Goal: Information Seeking & Learning: Learn about a topic

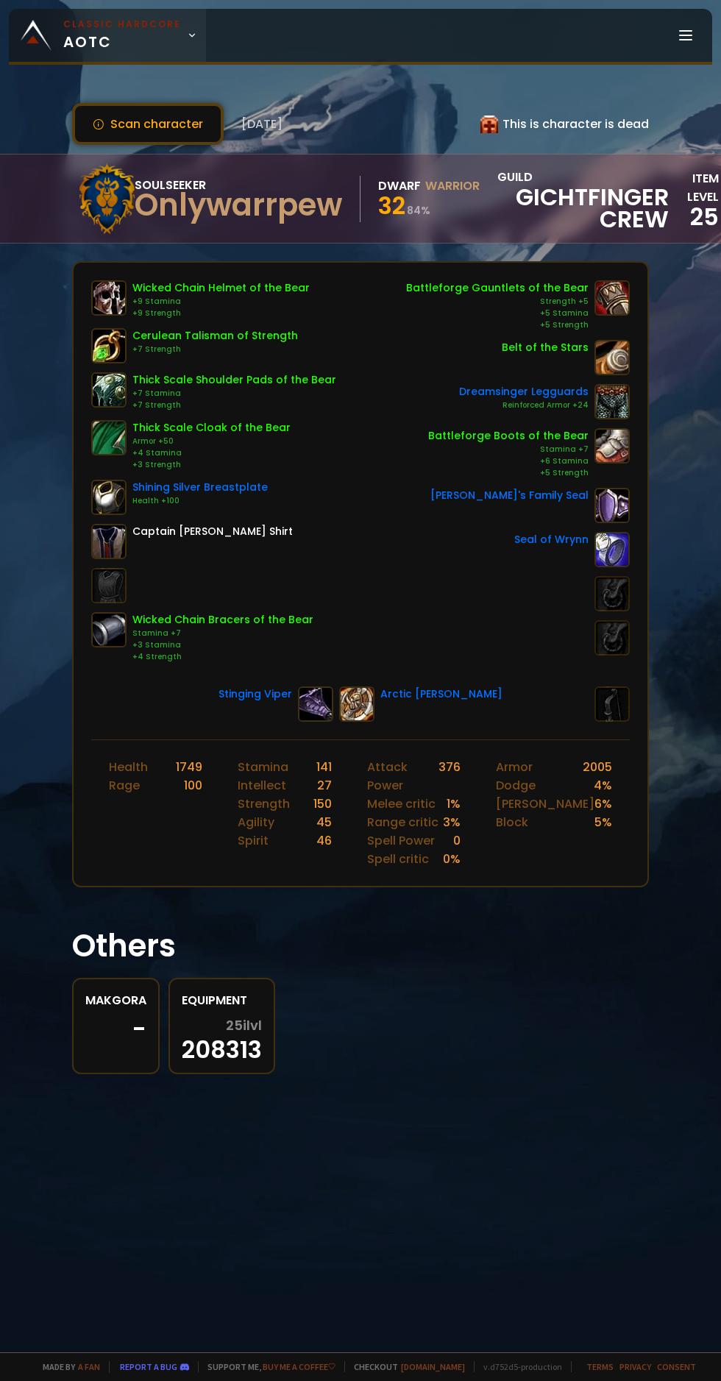
click at [146, 38] on span "Classic Hardcore AOTC" at bounding box center [122, 35] width 118 height 35
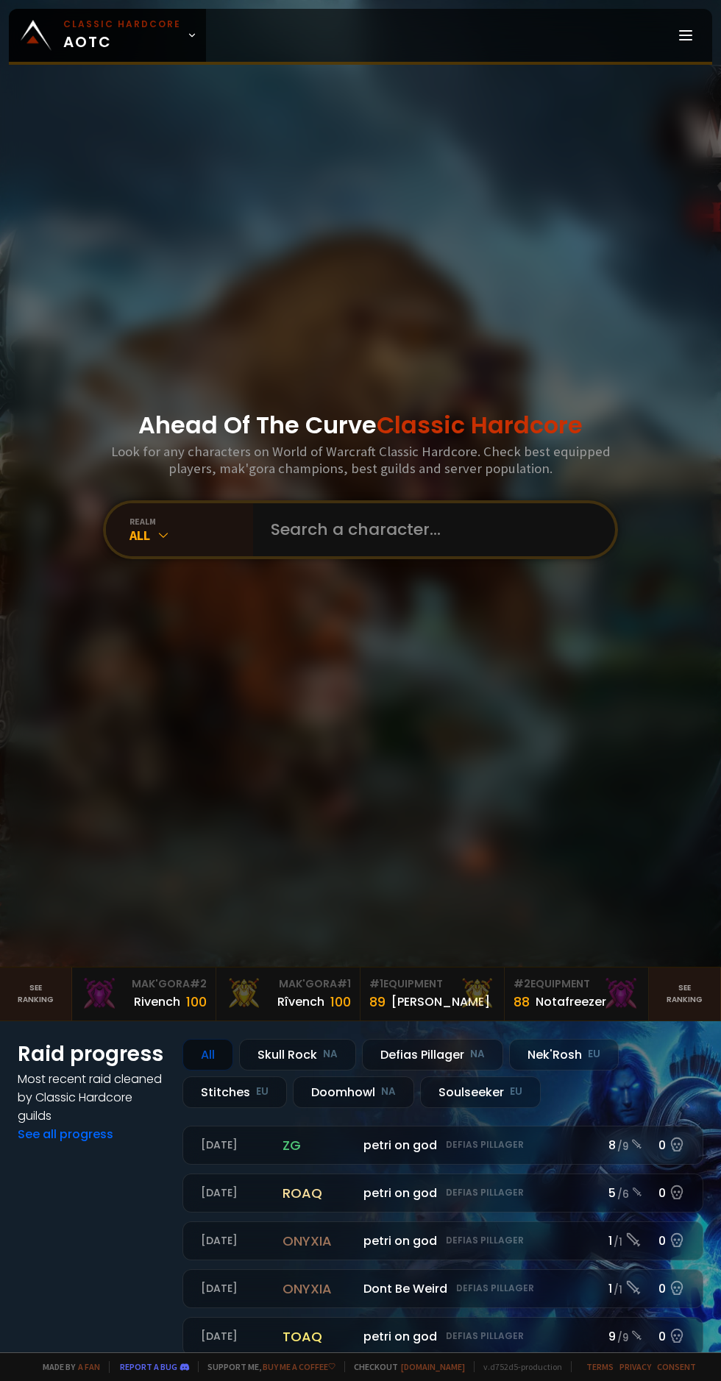
click at [95, 258] on div "Ahead Of The Curve Classic Hardcore Look for any characters on World of Warcraf…" at bounding box center [360, 483] width 721 height 967
click at [415, 556] on input "text" at bounding box center [430, 529] width 336 height 53
type input "Anaemic"
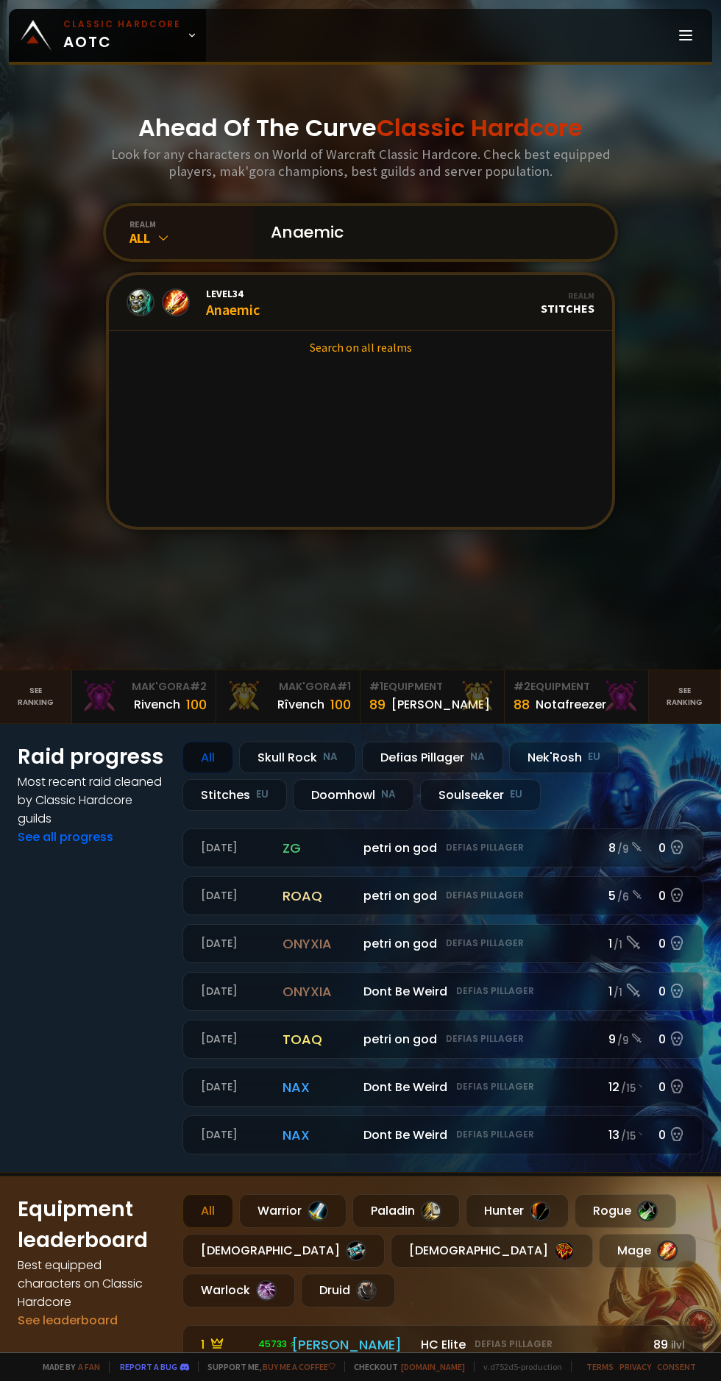
scroll to position [325, 0]
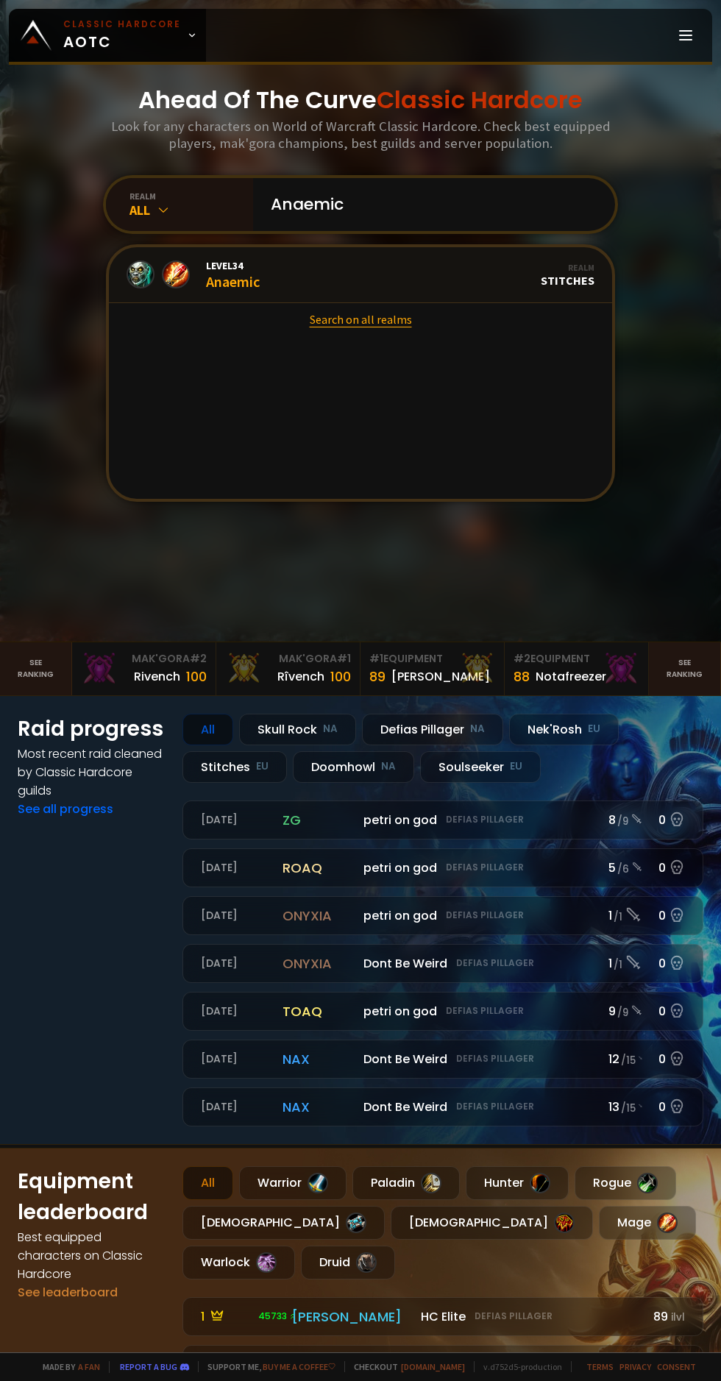
click at [406, 336] on link "Search on all realms" at bounding box center [360, 319] width 503 height 32
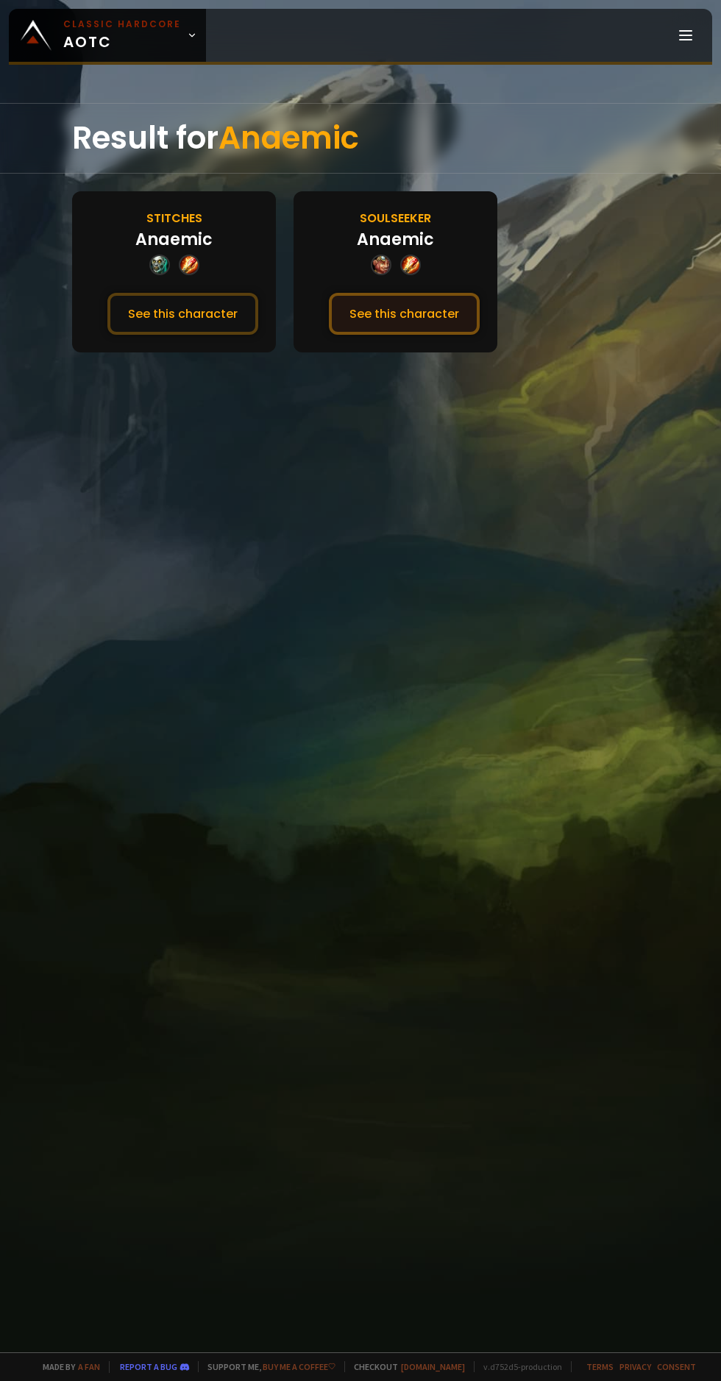
click at [412, 328] on button "See this character" at bounding box center [404, 314] width 151 height 42
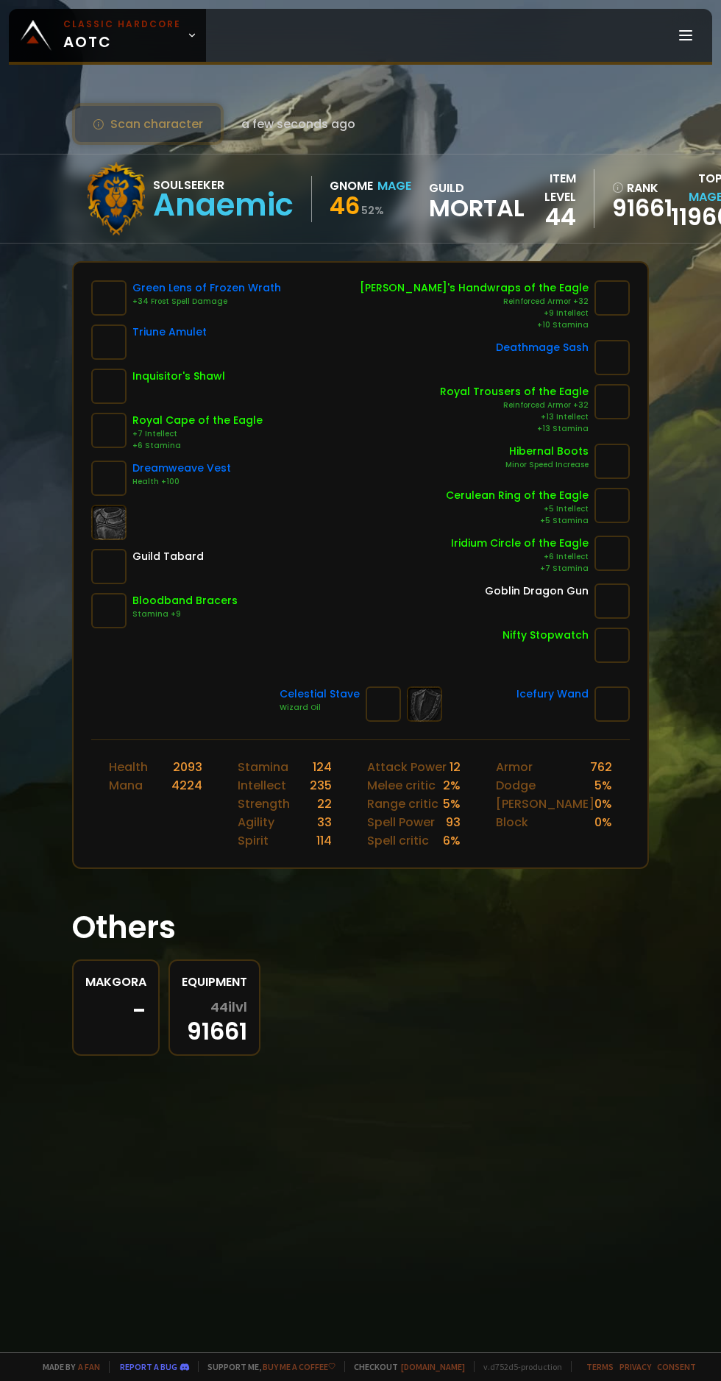
scroll to position [0, 16]
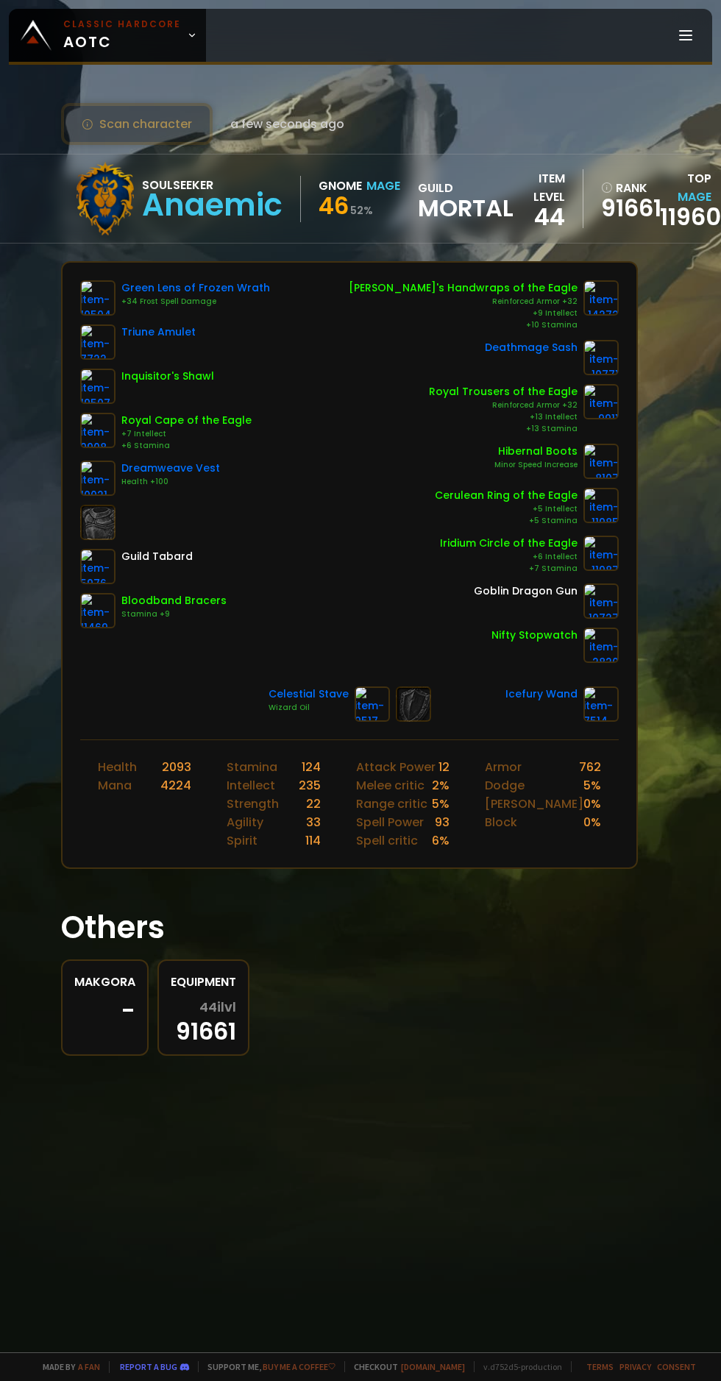
click at [341, 222] on div "Soulseeker Anaemic Gnome Mage 46 52 % guild Mortal" at bounding box center [290, 199] width 445 height 74
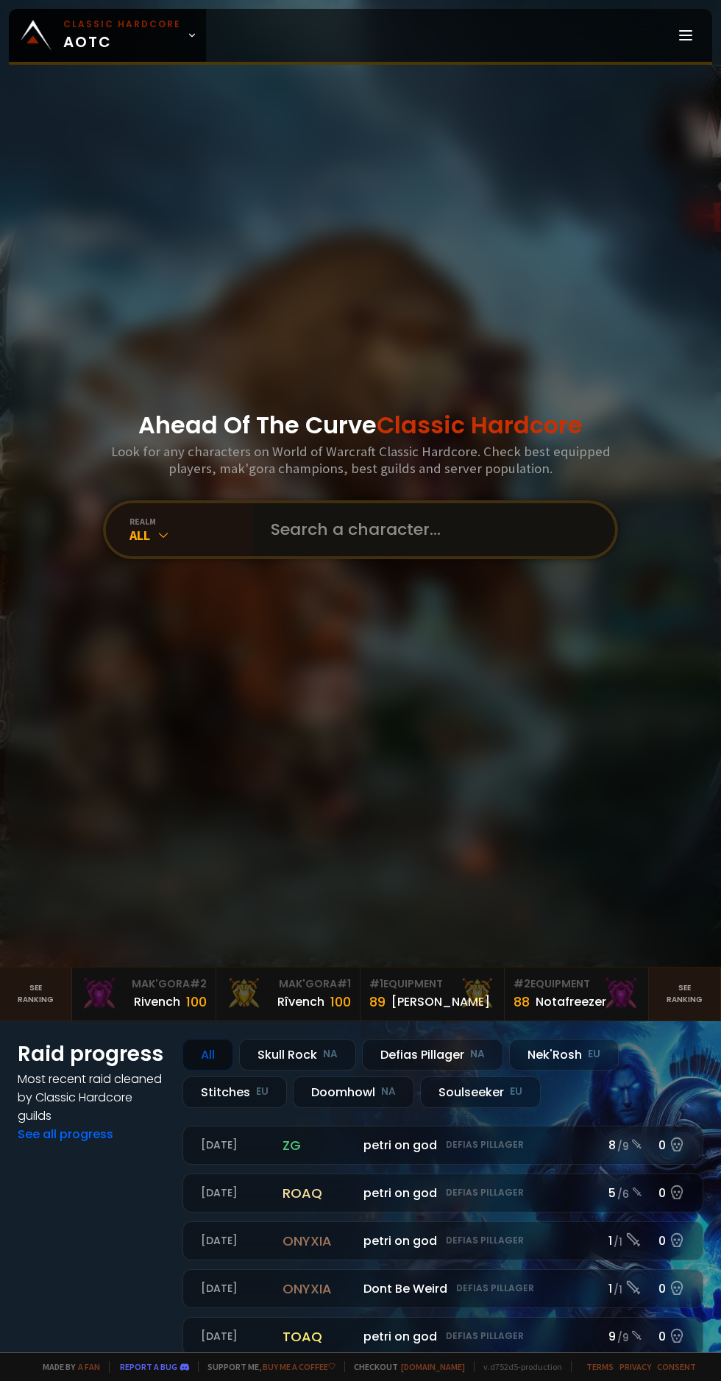
click at [443, 556] on input "text" at bounding box center [430, 529] width 336 height 53
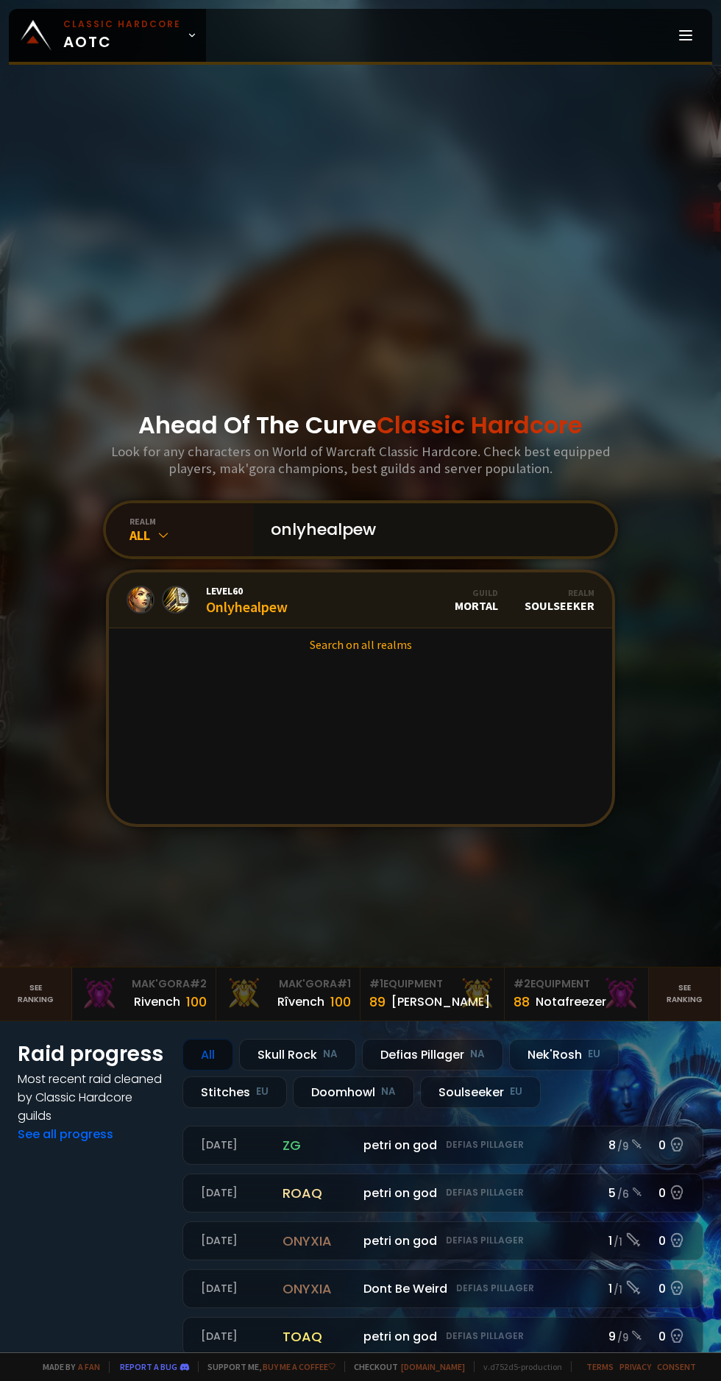
type input "onlyhealpew"
click at [252, 616] on div "Level 60 Onlyhealpew" at bounding box center [247, 600] width 82 height 32
